Goal: Transaction & Acquisition: Register for event/course

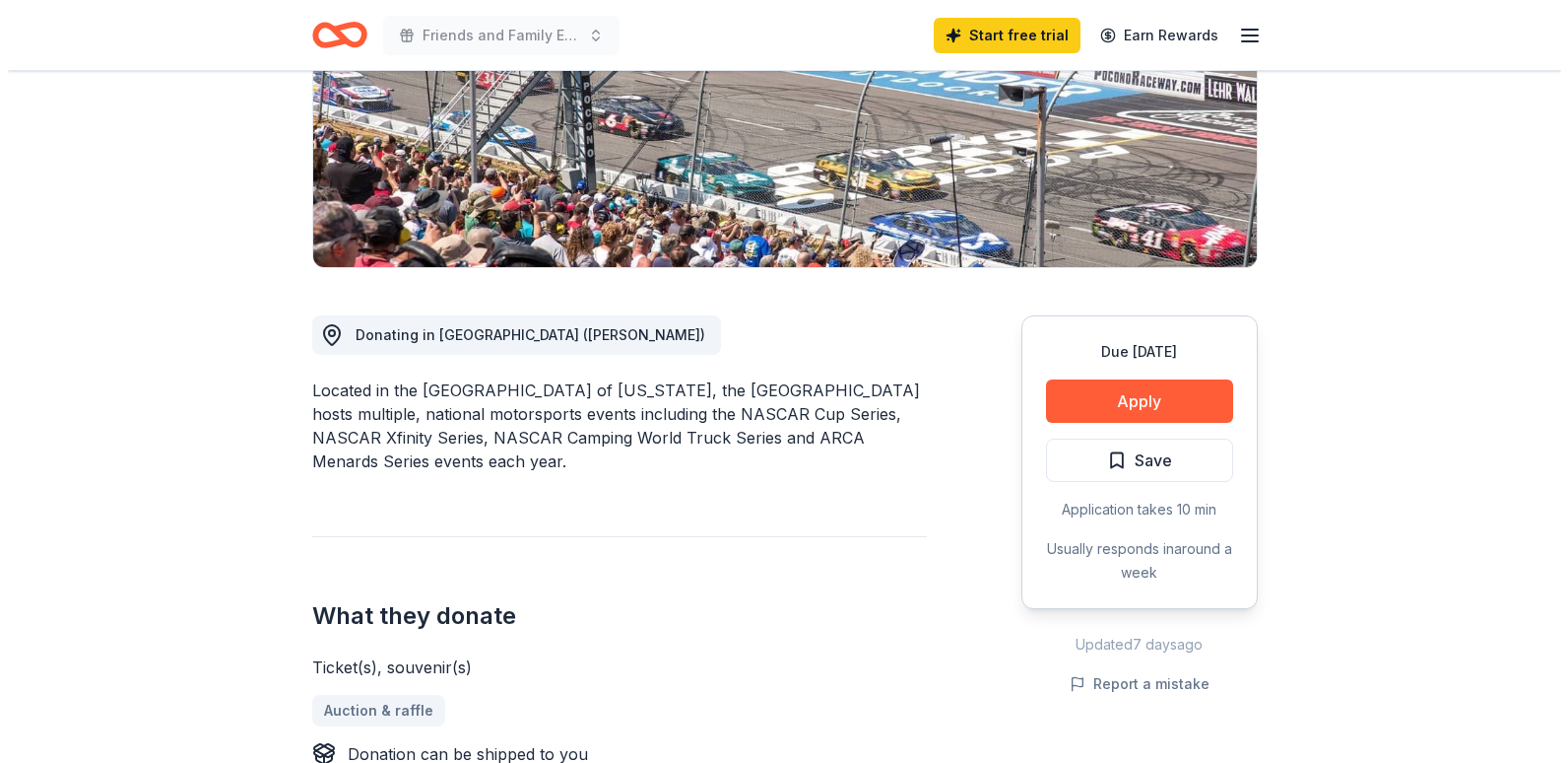
scroll to position [591, 0]
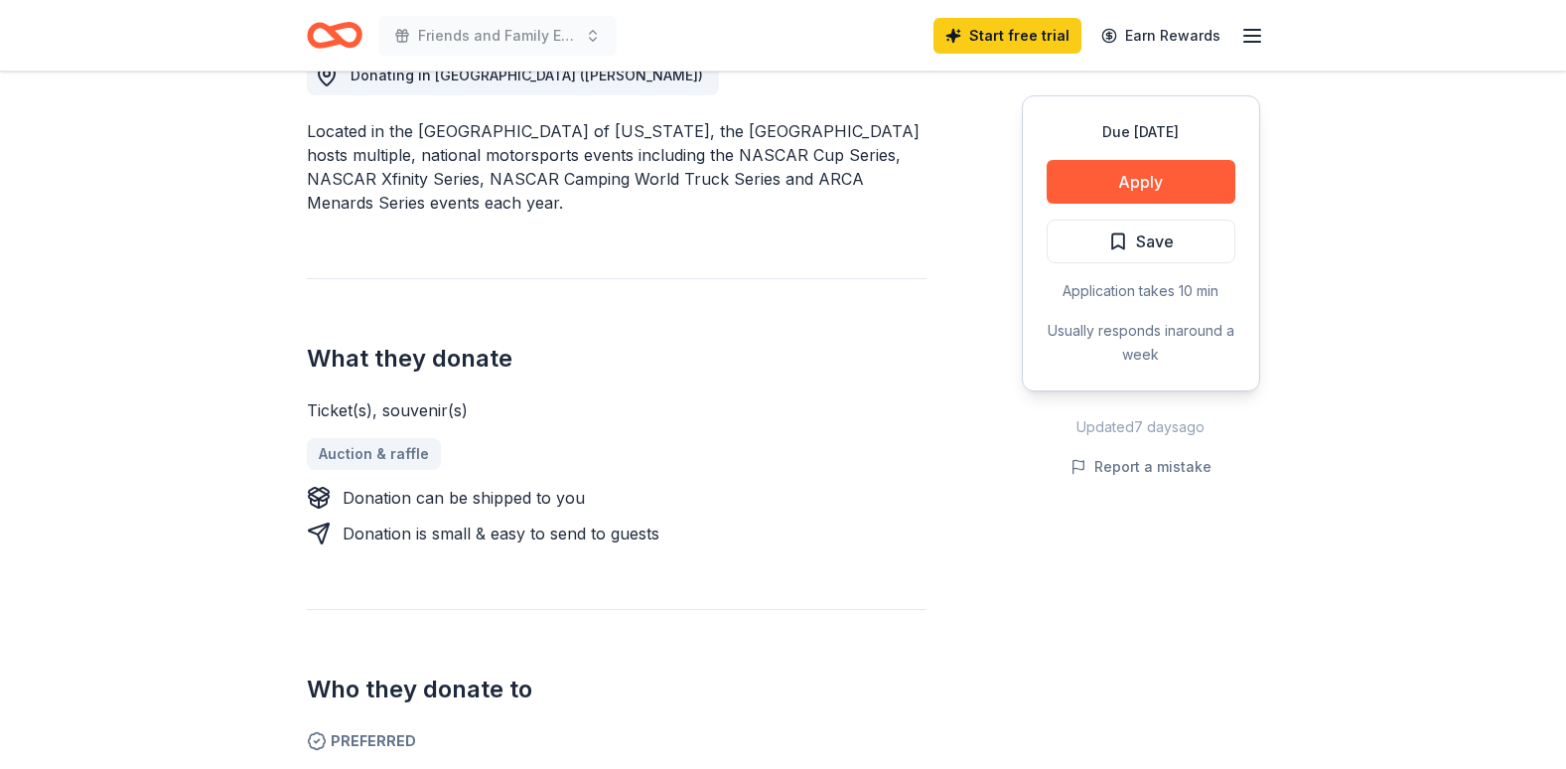
drag, startPoint x: 313, startPoint y: 126, endPoint x: 547, endPoint y: 164, distance: 237.4
click at [546, 163] on div "Located in the [GEOGRAPHIC_DATA] of [US_STATE], the [GEOGRAPHIC_DATA] hosts mul…" at bounding box center [617, 166] width 620 height 95
click at [547, 164] on div "Located in the [GEOGRAPHIC_DATA] of [US_STATE], the [GEOGRAPHIC_DATA] hosts mul…" at bounding box center [617, 166] width 620 height 95
click at [1129, 175] on button "Apply" at bounding box center [1141, 182] width 189 height 44
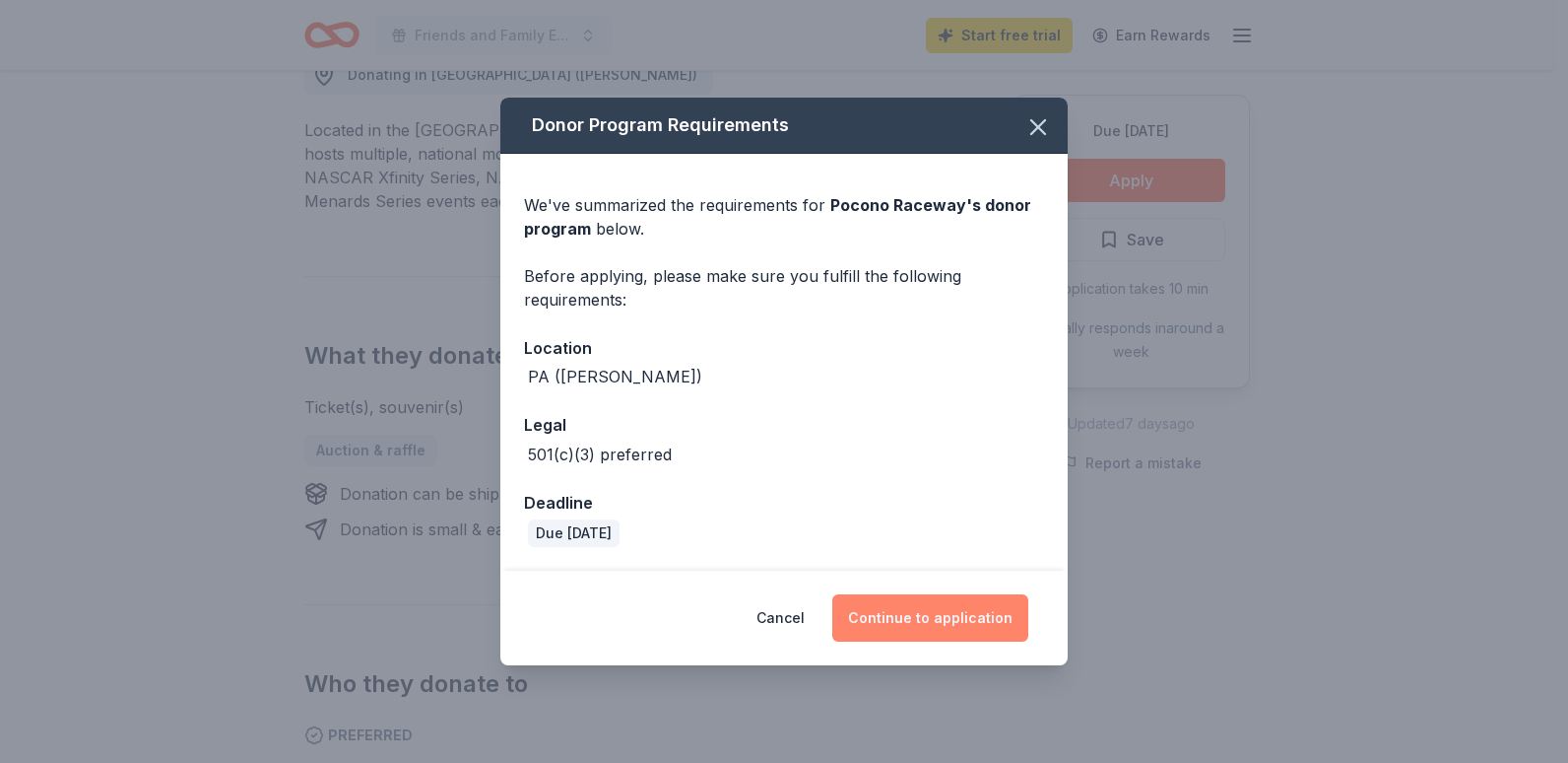
click at [964, 609] on button "Continue to application" at bounding box center [930, 618] width 196 height 48
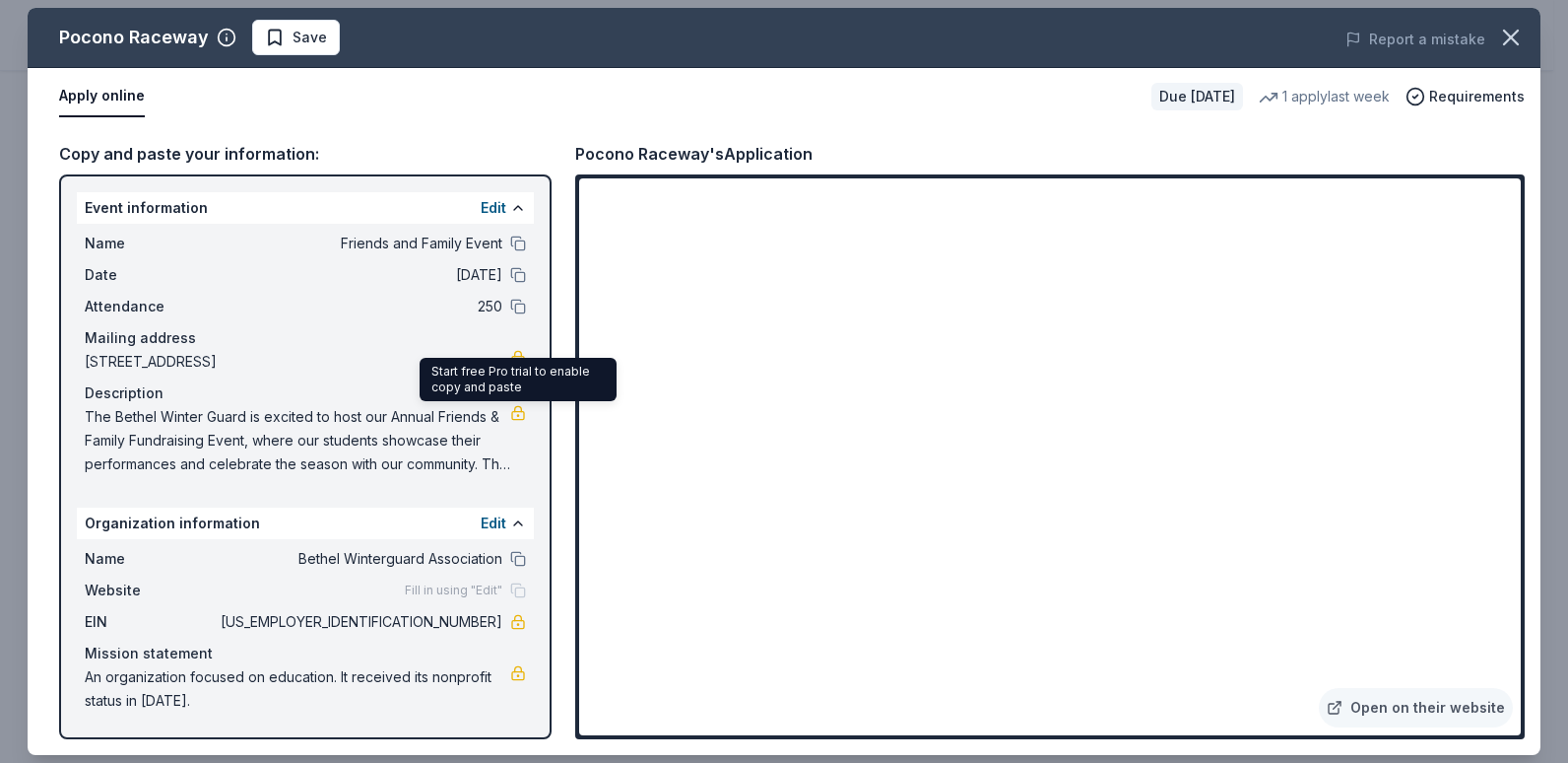
click at [384, 422] on span "The Bethel Winter Guard is excited to host our Annual Friends & Family Fundrais…" at bounding box center [297, 441] width 425 height 71
click at [132, 437] on span "The Bethel Winter Guard is excited to host our Annual Friends & Family Fundrais…" at bounding box center [297, 441] width 425 height 71
click at [128, 432] on span "The Bethel Winter Guard is excited to host our Annual Friends & Family Fundrais…" at bounding box center [297, 441] width 425 height 71
click at [521, 407] on link at bounding box center [518, 413] width 16 height 16
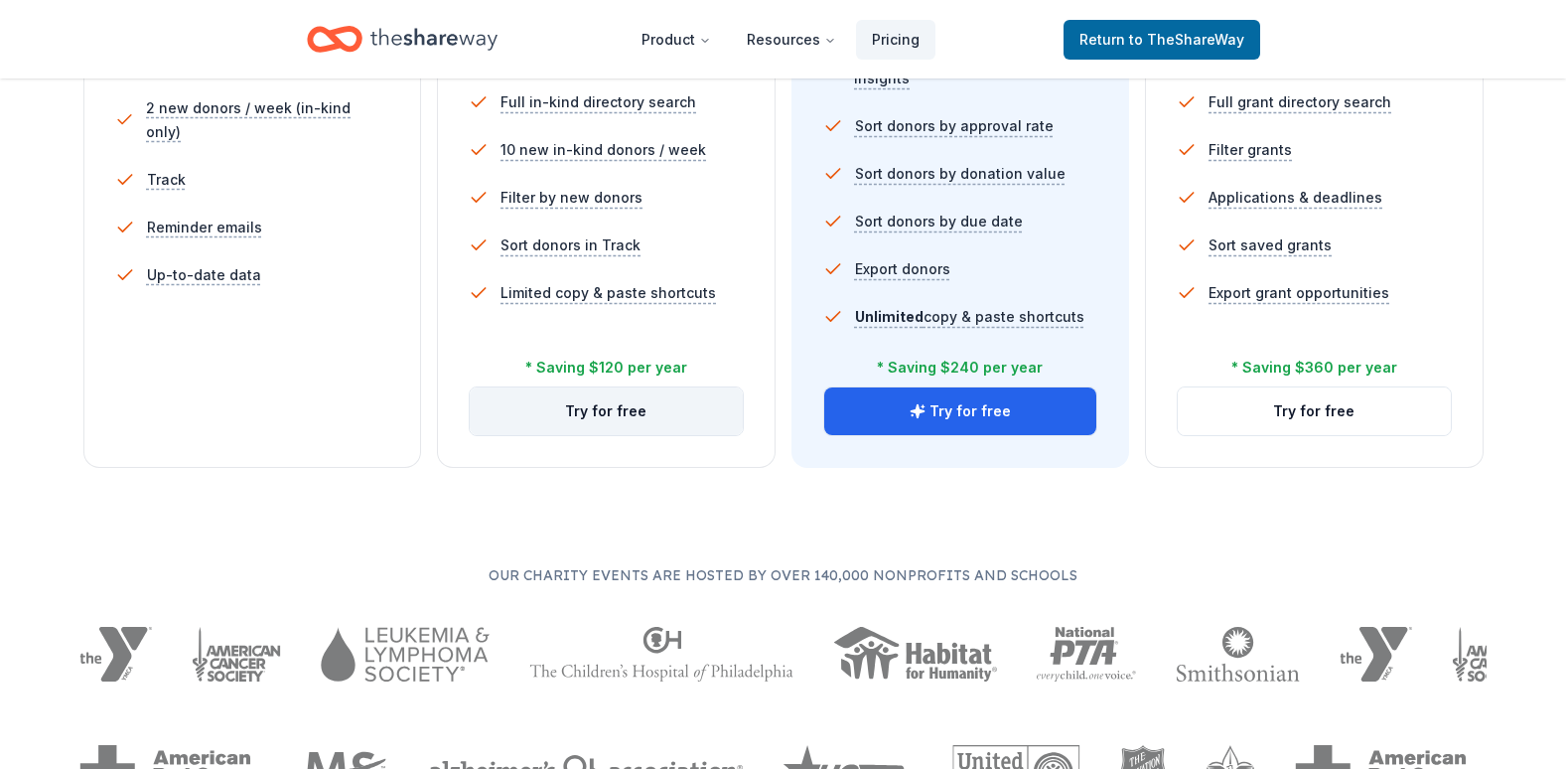
scroll to position [695, 0]
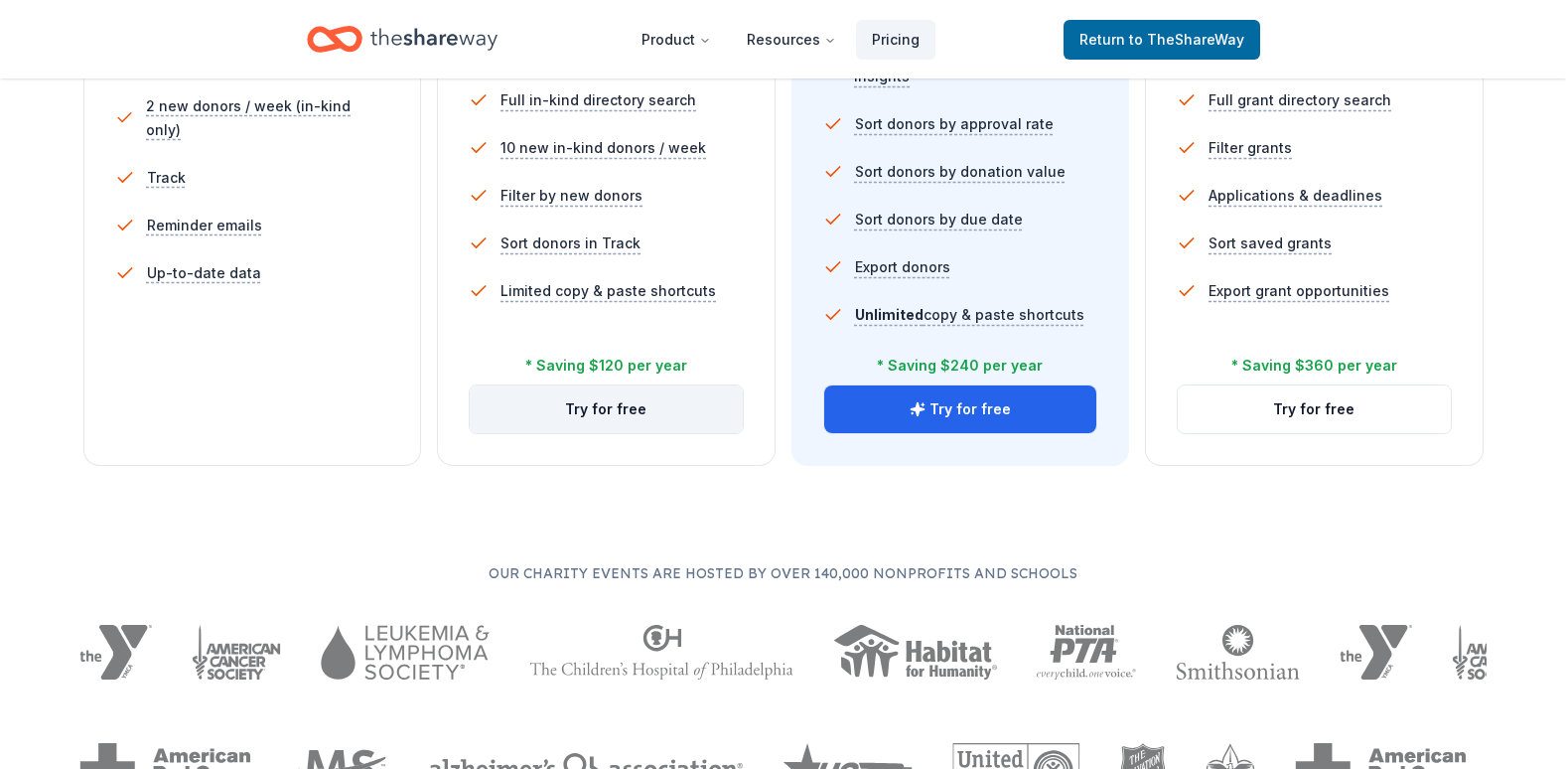
click at [612, 405] on button "Try for free" at bounding box center [606, 409] width 273 height 48
